Goal: Navigation & Orientation: Find specific page/section

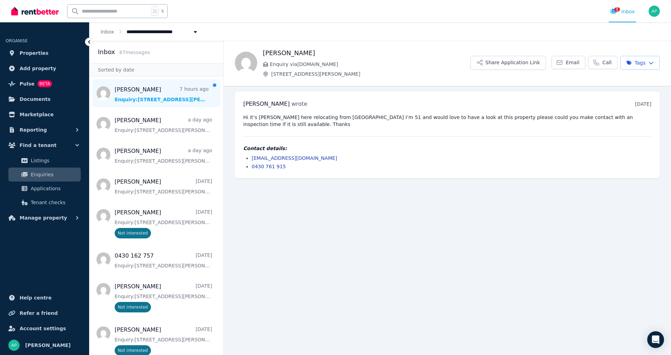
click at [163, 98] on span "Message list" at bounding box center [156, 93] width 134 height 28
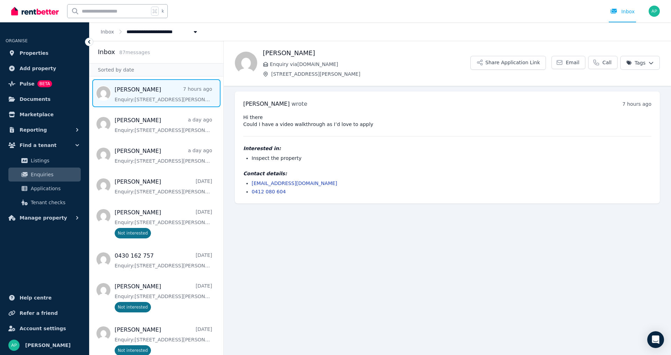
scroll to position [0, 0]
drag, startPoint x: 323, startPoint y: 183, endPoint x: 252, endPoint y: 182, distance: 71.6
click at [250, 182] on ul "[EMAIL_ADDRESS][DOMAIN_NAME] 0412 080 604" at bounding box center [447, 187] width 408 height 15
click at [29, 51] on span "Properties" at bounding box center [34, 53] width 29 height 8
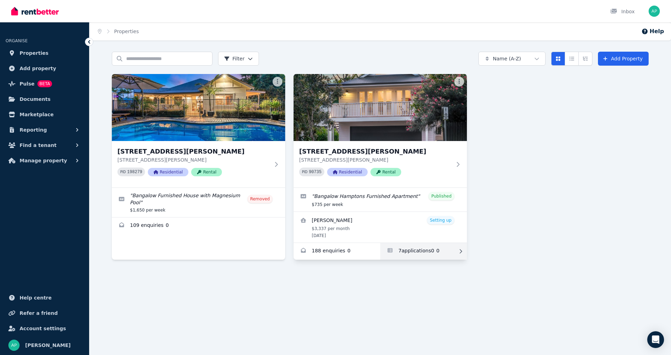
click at [425, 251] on link "Applications for 2A Sansom Street, Bangalow" at bounding box center [423, 251] width 87 height 17
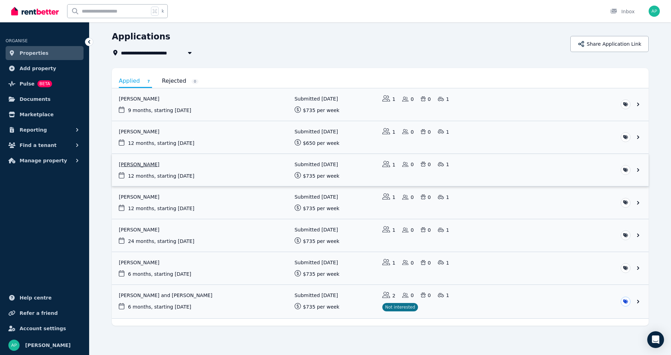
scroll to position [21, 0]
click at [30, 87] on span "Pulse" at bounding box center [27, 84] width 15 height 8
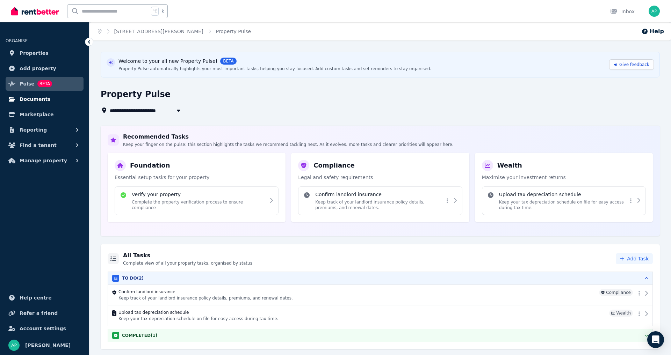
click at [38, 99] on span "Documents" at bounding box center [35, 99] width 31 height 8
